Goal: Find specific page/section: Find specific page/section

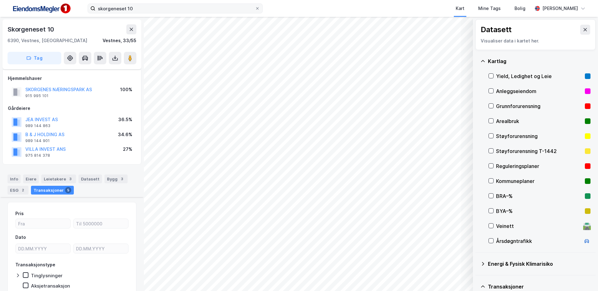
scroll to position [250, 0]
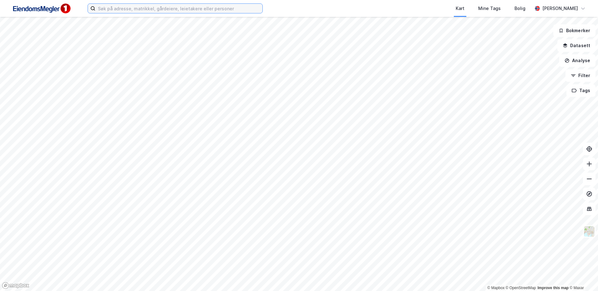
click at [169, 13] on input at bounding box center [178, 8] width 167 height 9
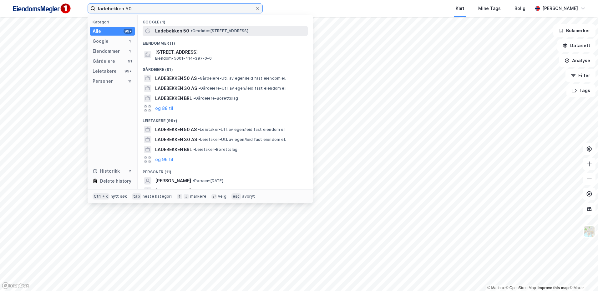
type input "ladebekken 50"
click at [204, 35] on div "Ladebekken 50 • Område • [STREET_ADDRESS]" at bounding box center [225, 31] width 165 height 10
